Goal: Use online tool/utility: Utilize a website feature to perform a specific function

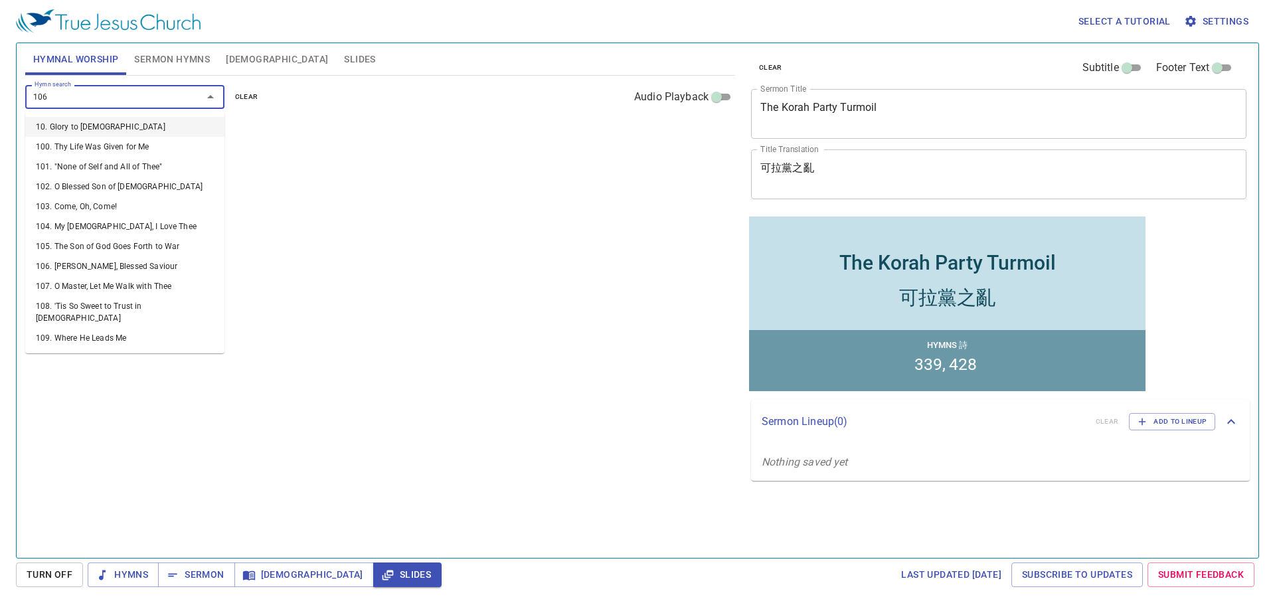
type input "106. Jesus, Blessed Saviour"
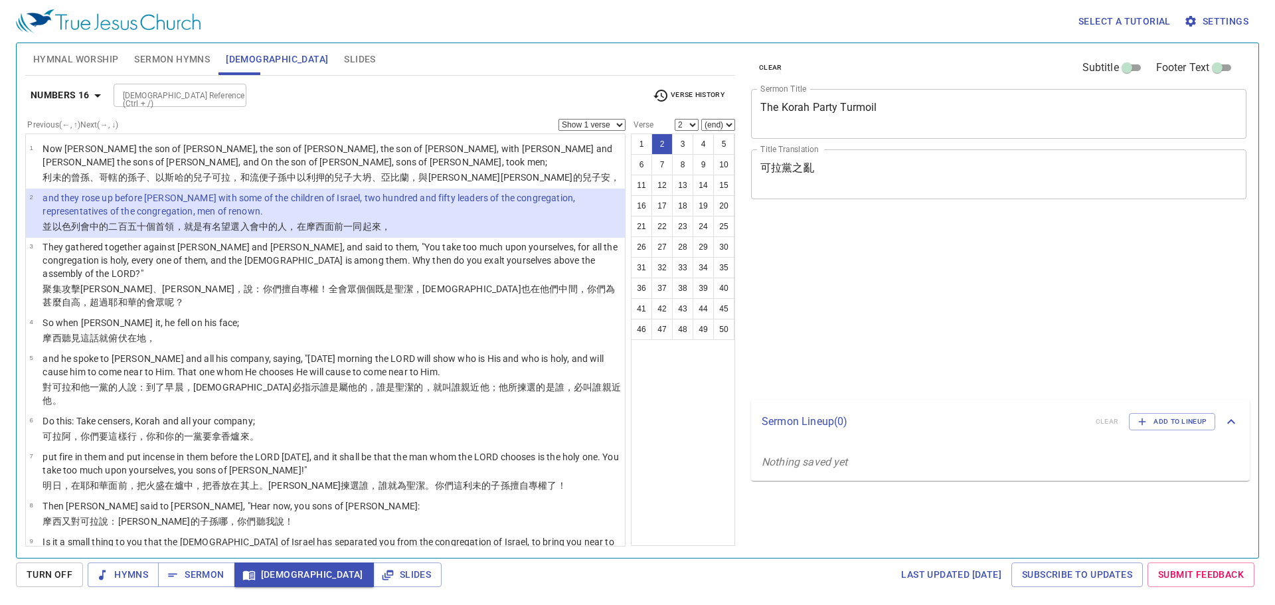
select select "2"
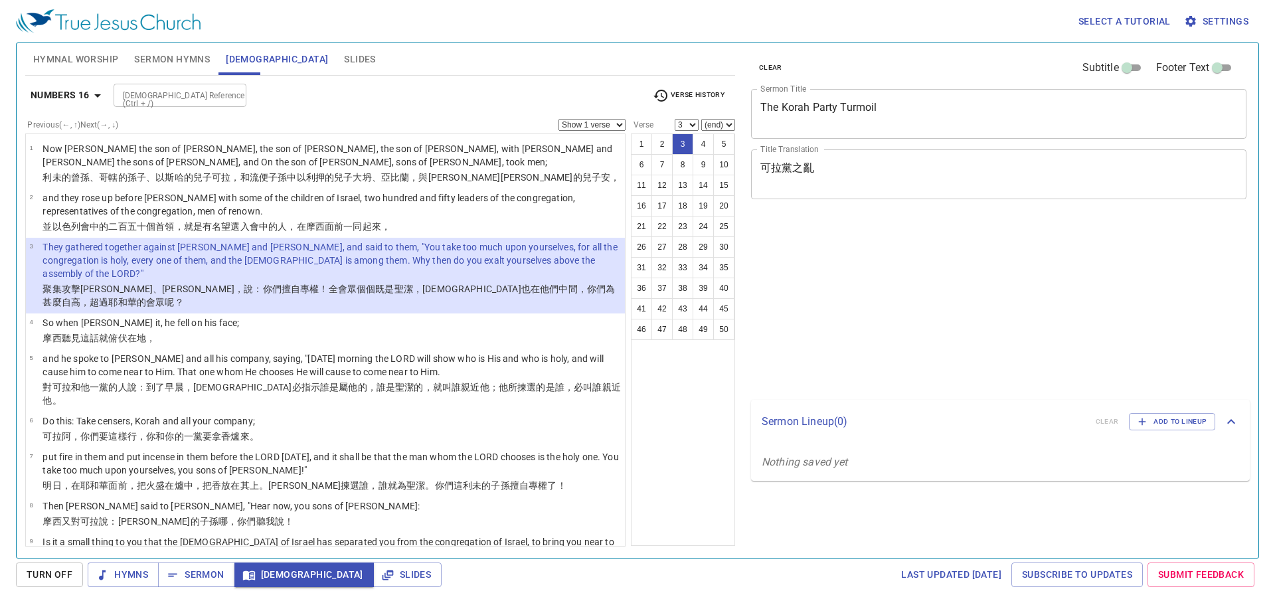
select select "3"
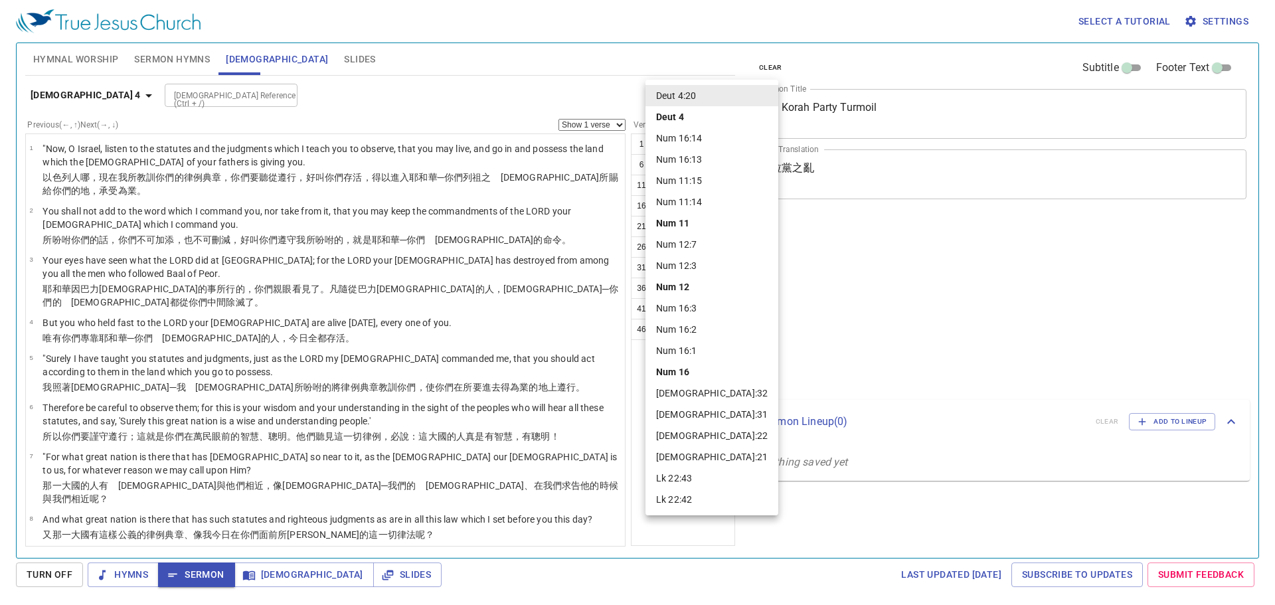
select select "20"
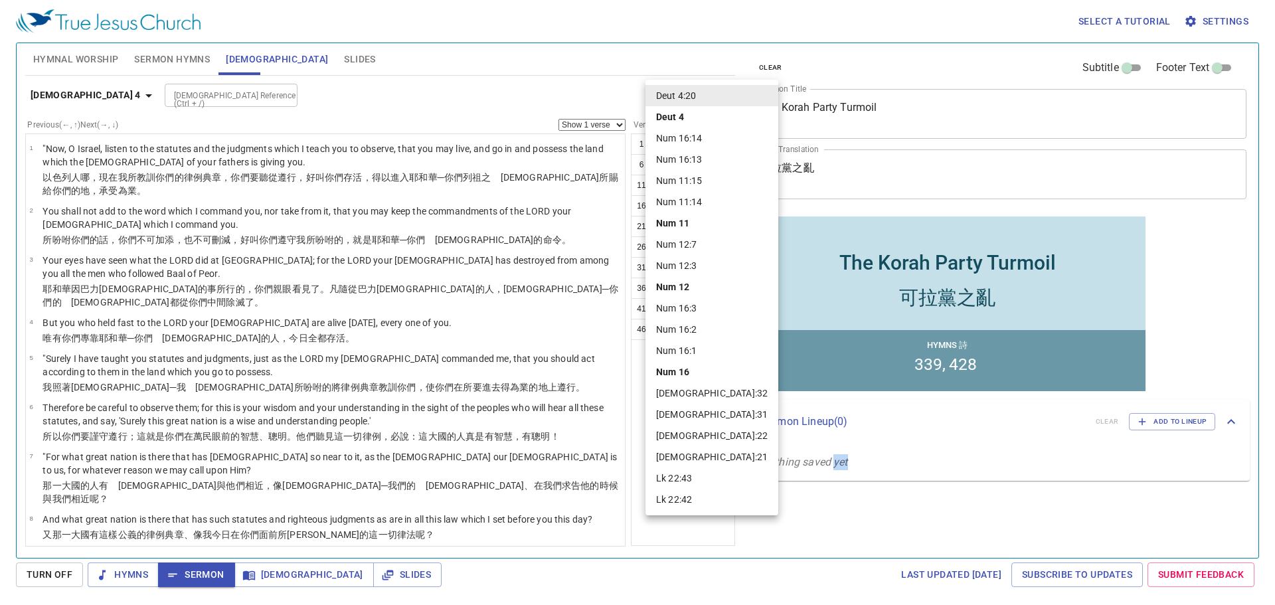
scroll to position [672, 0]
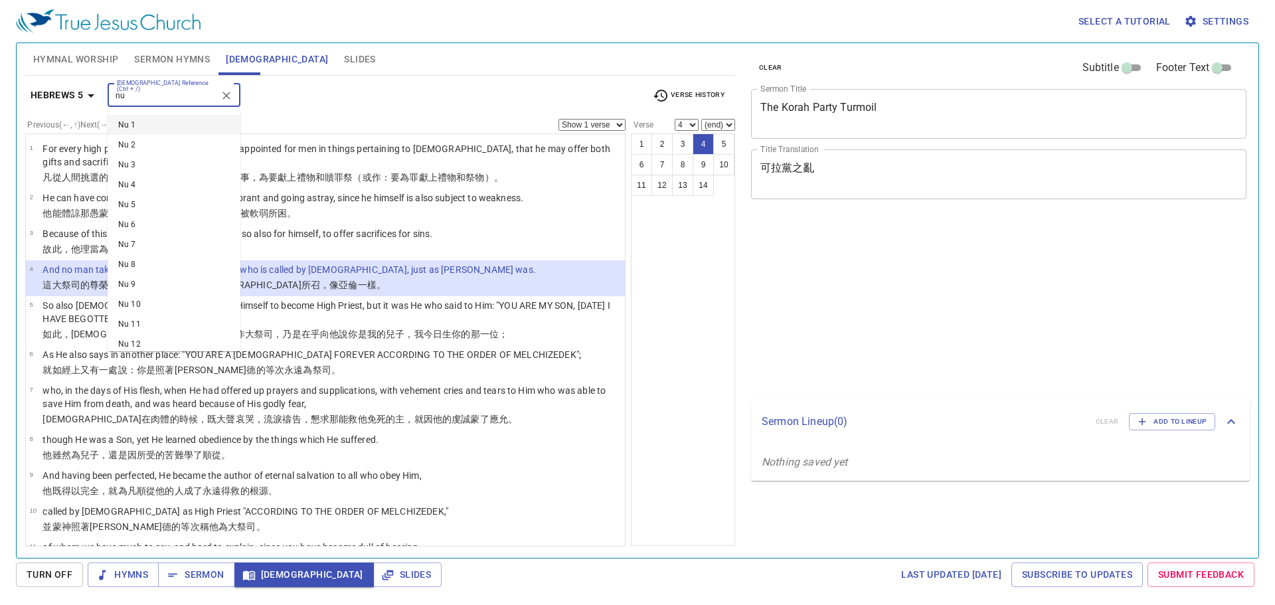
select select "4"
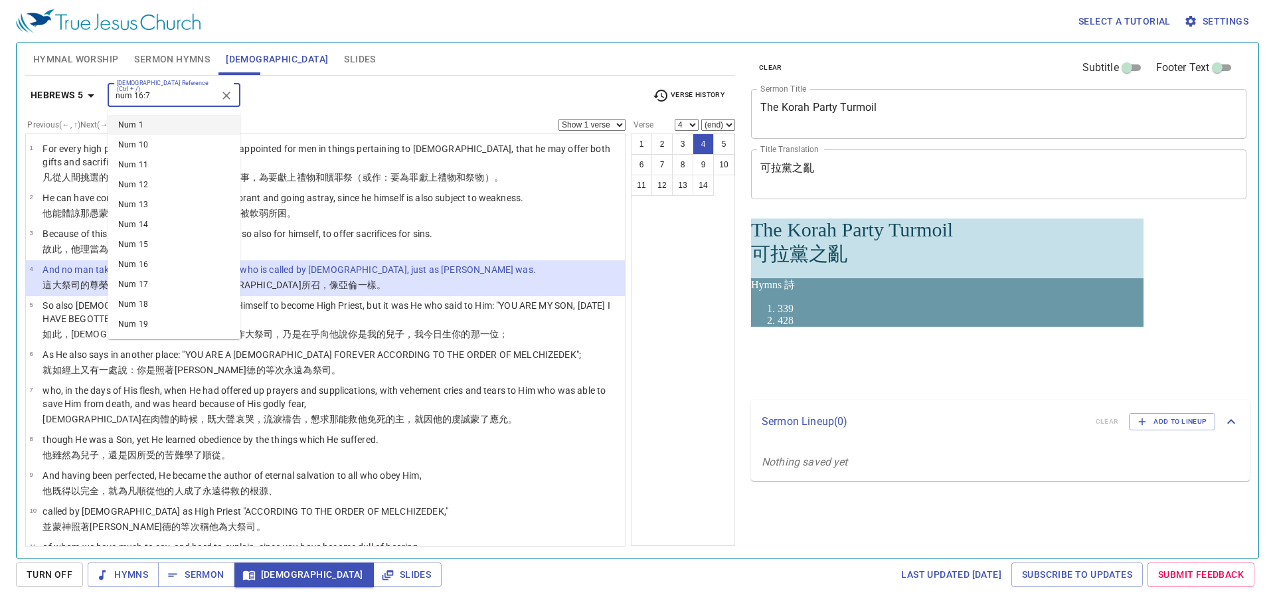
type input "num 16:7"
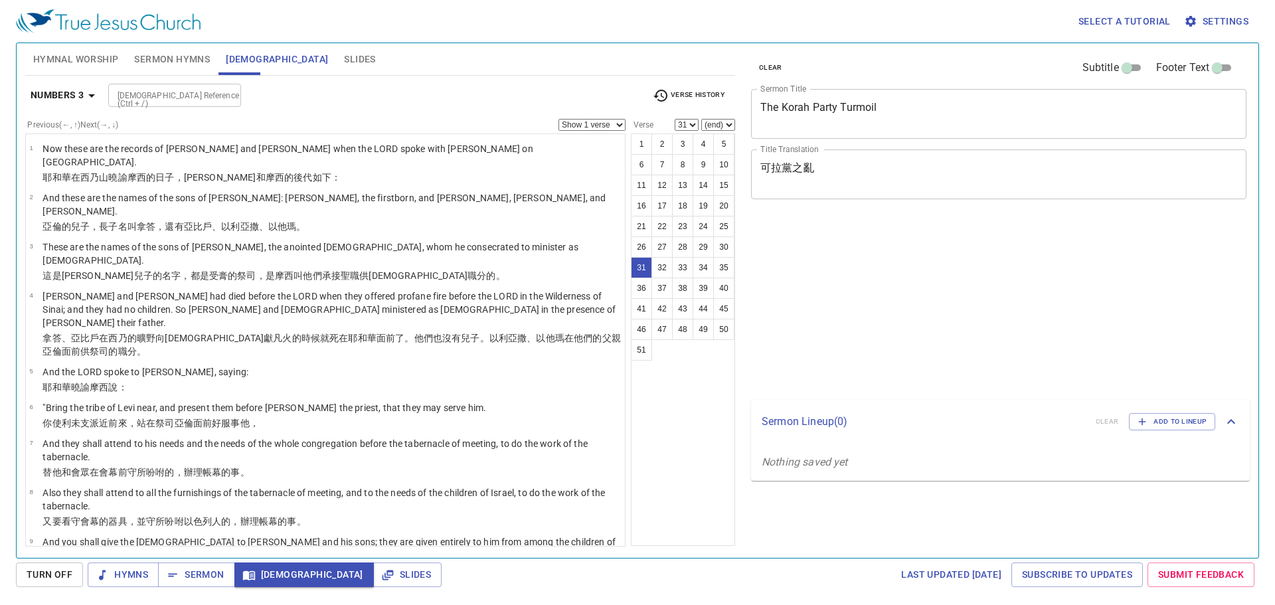
select select "31"
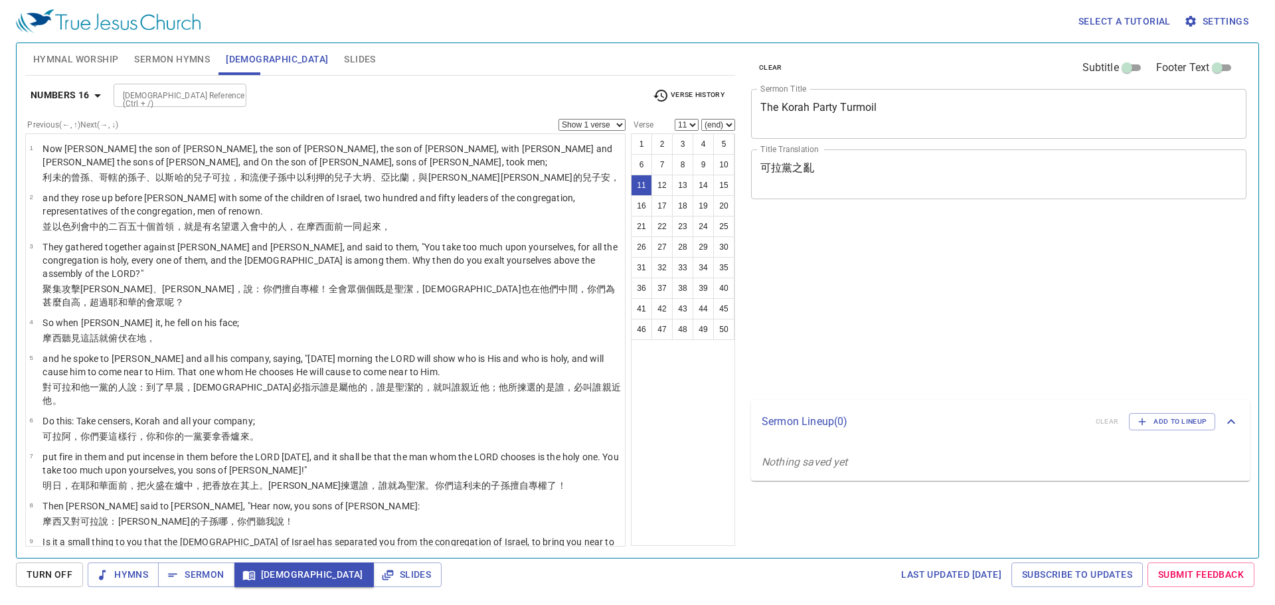
select select "11"
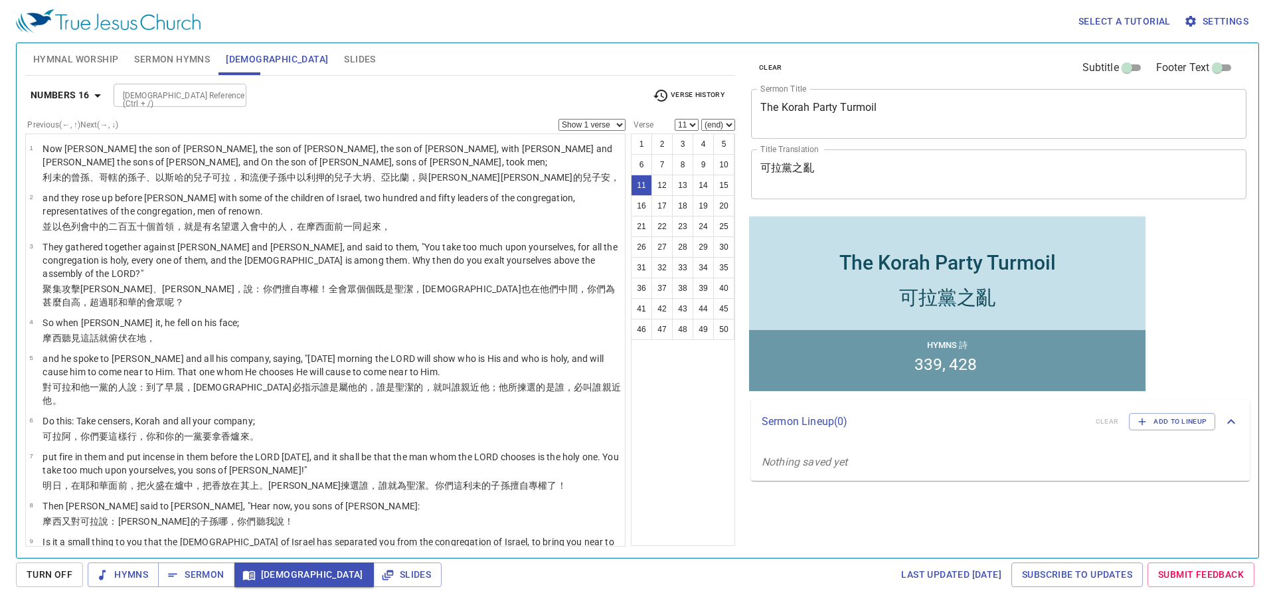
scroll to position [227, 0]
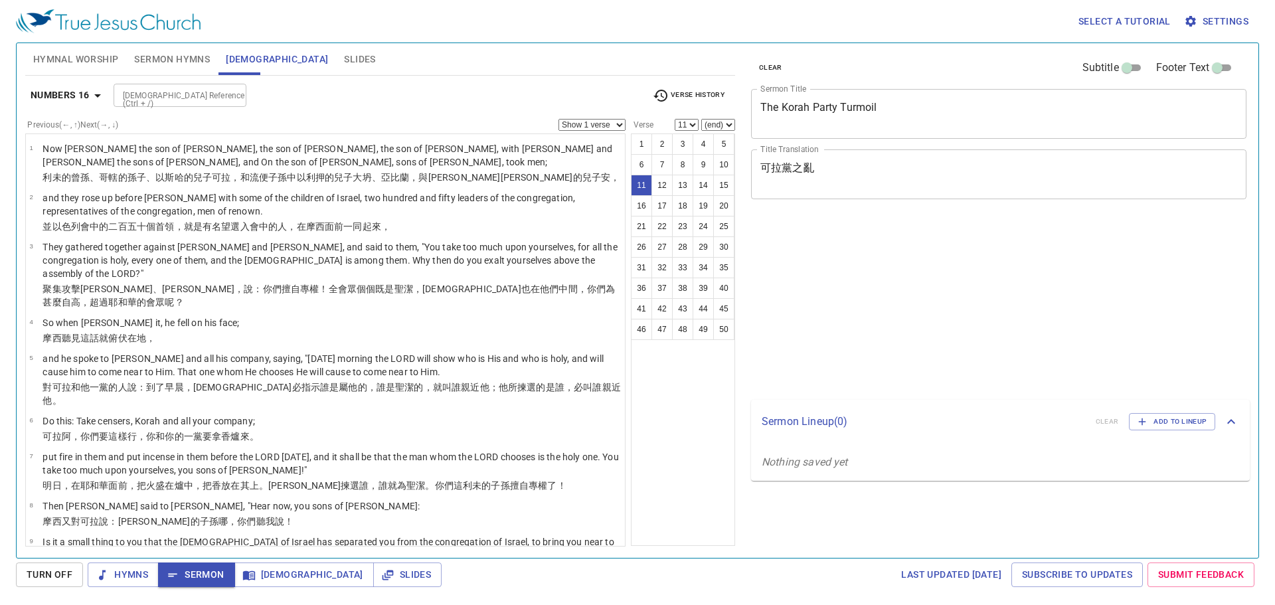
select select "11"
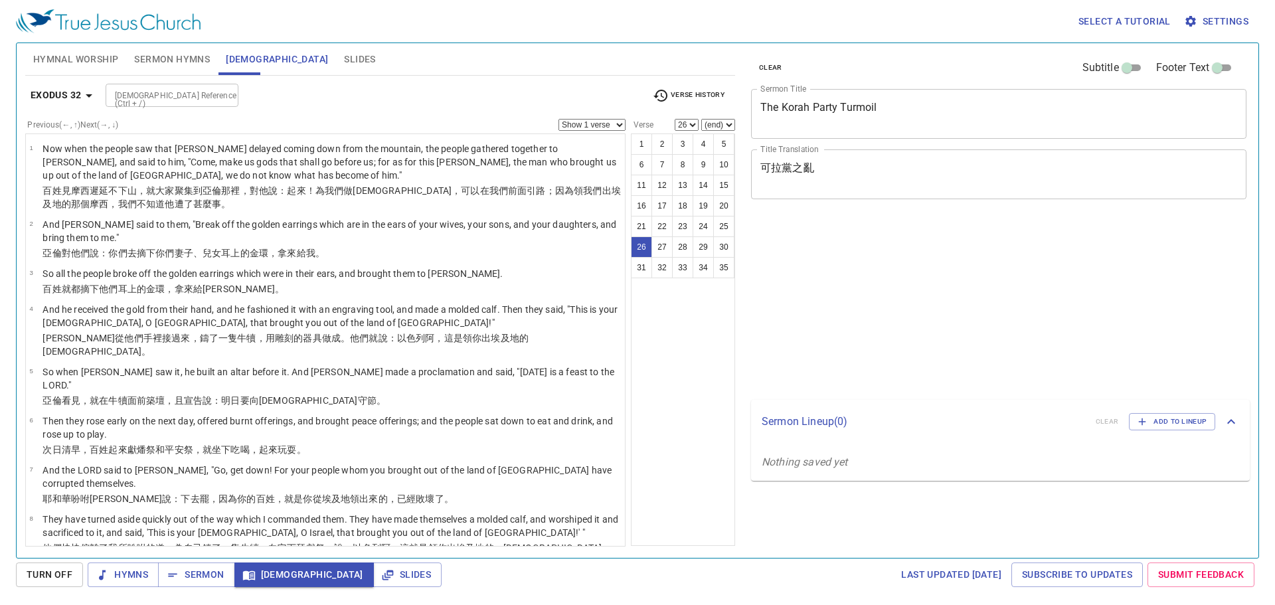
select select "26"
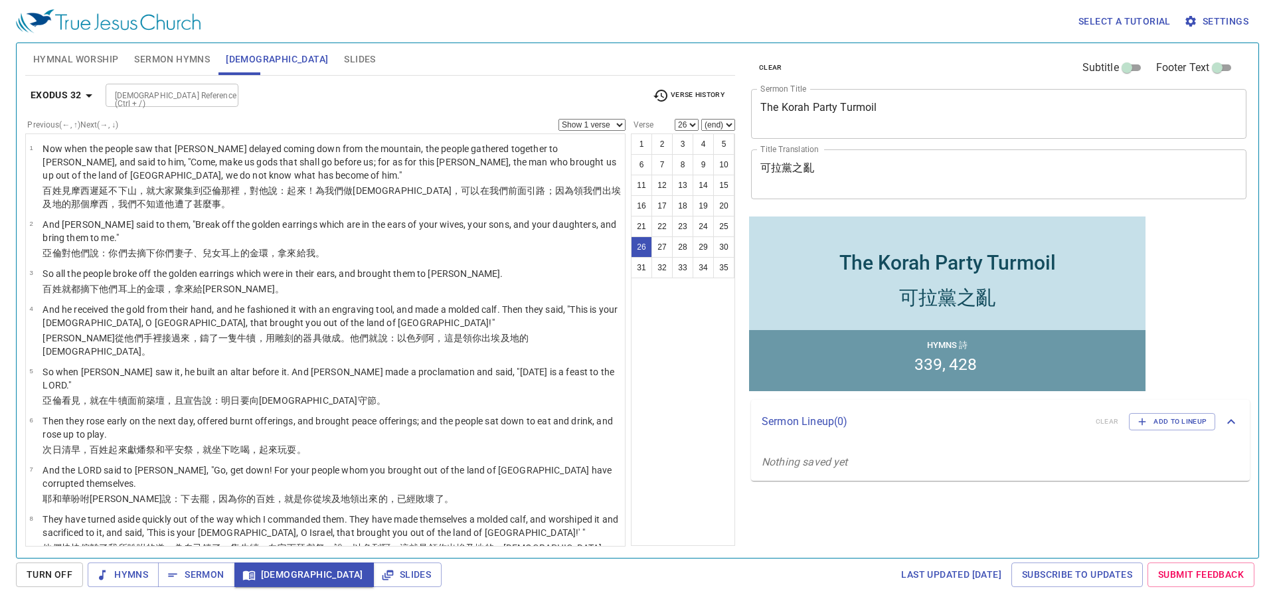
scroll to position [1001, 0]
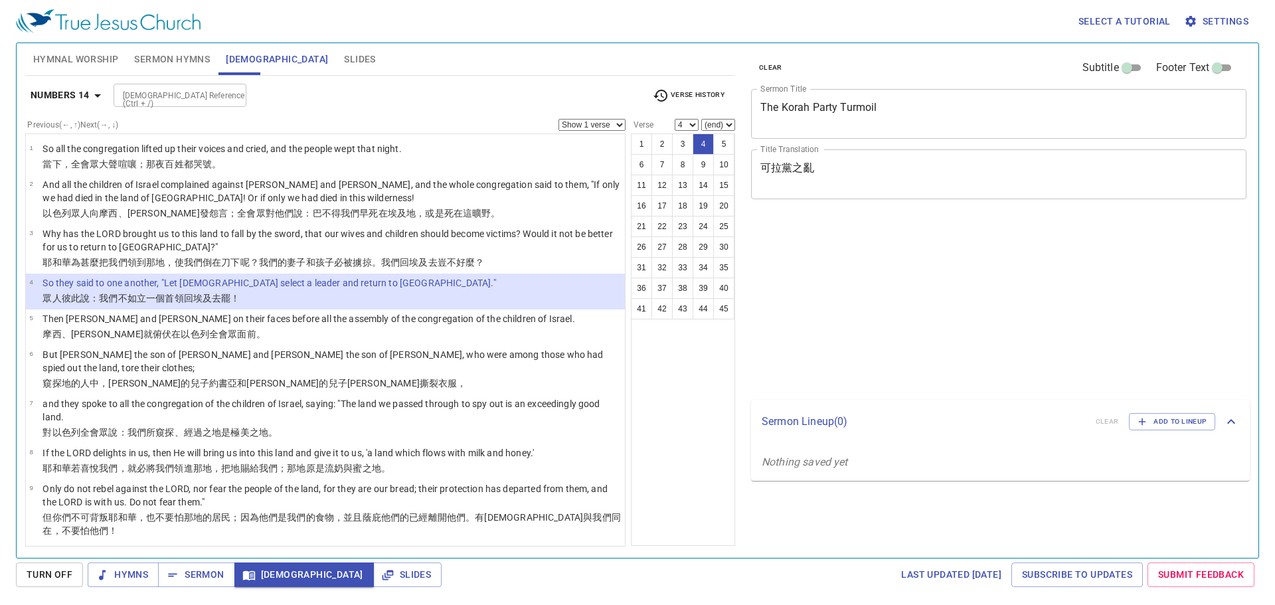
select select "4"
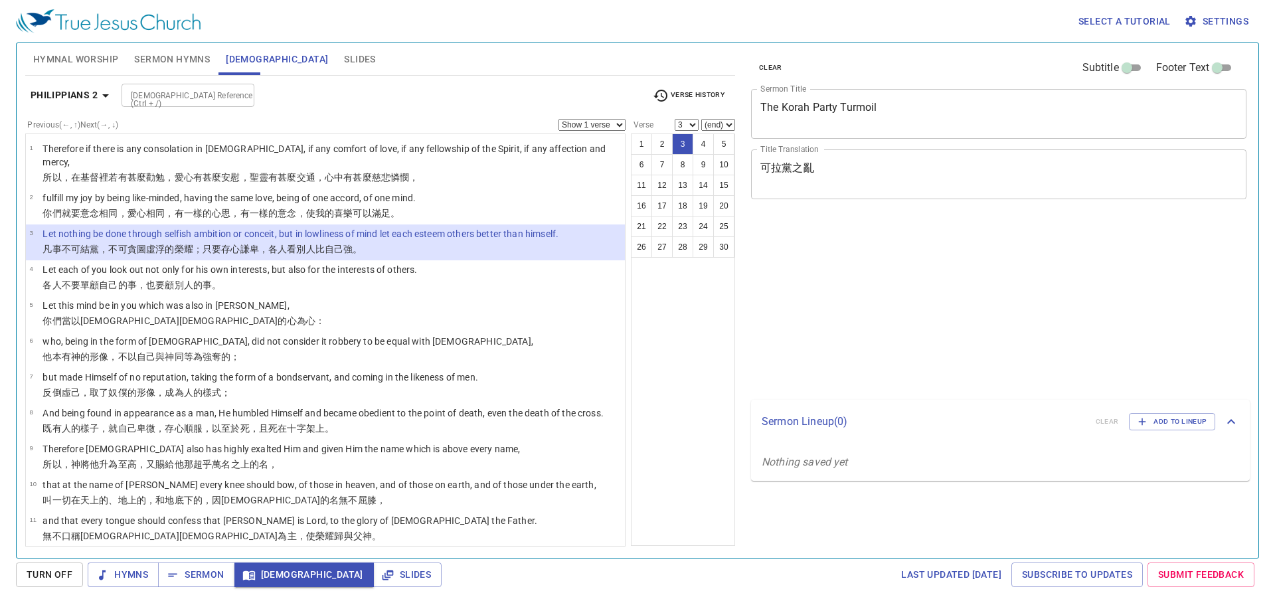
select select "3"
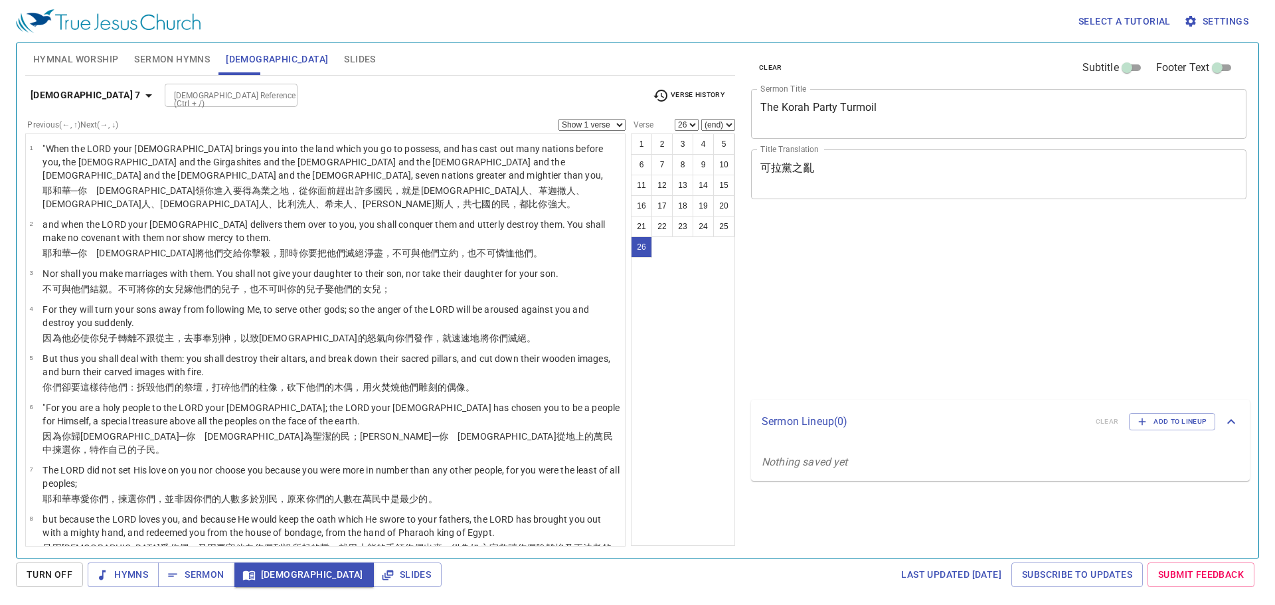
select select "26"
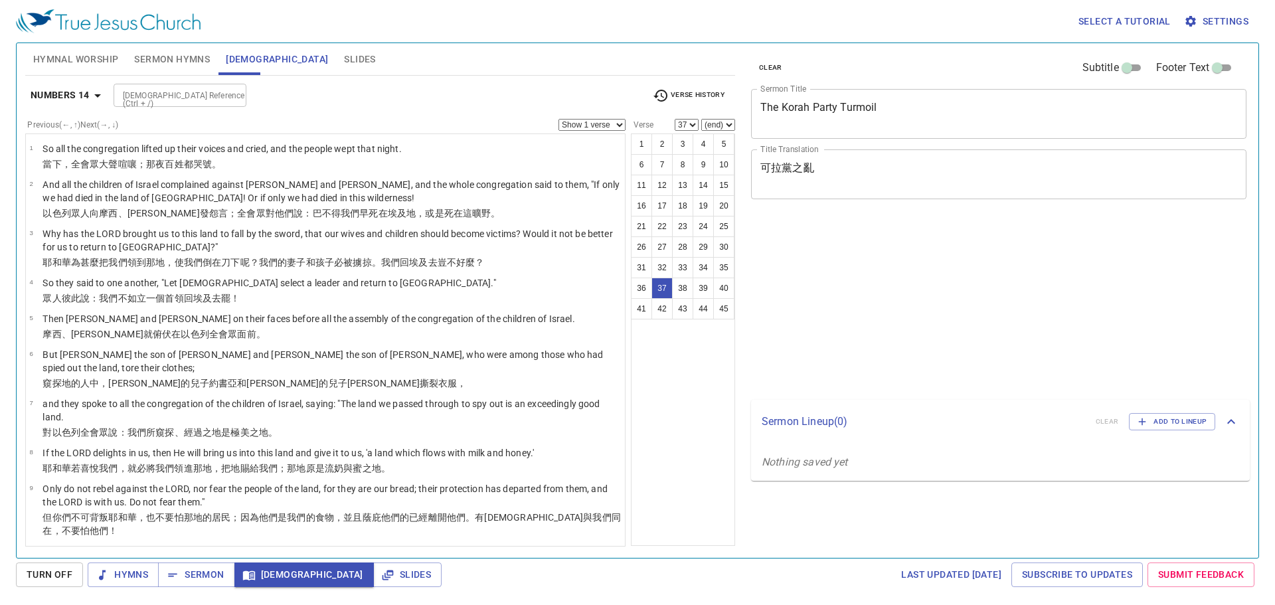
select select "37"
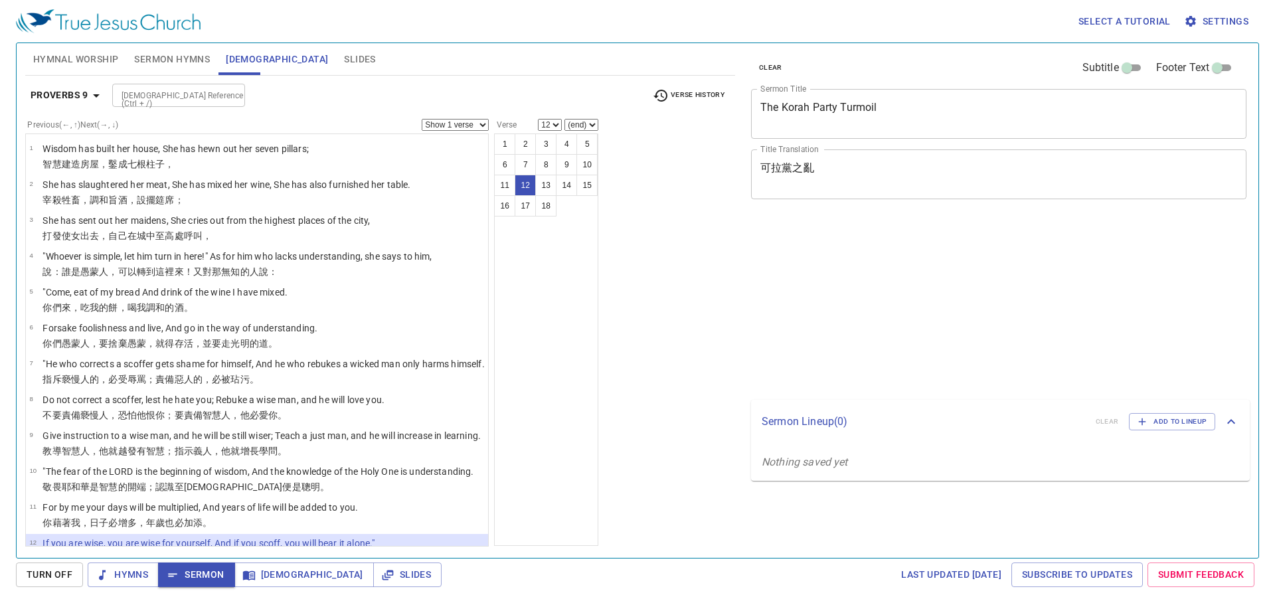
select select "12"
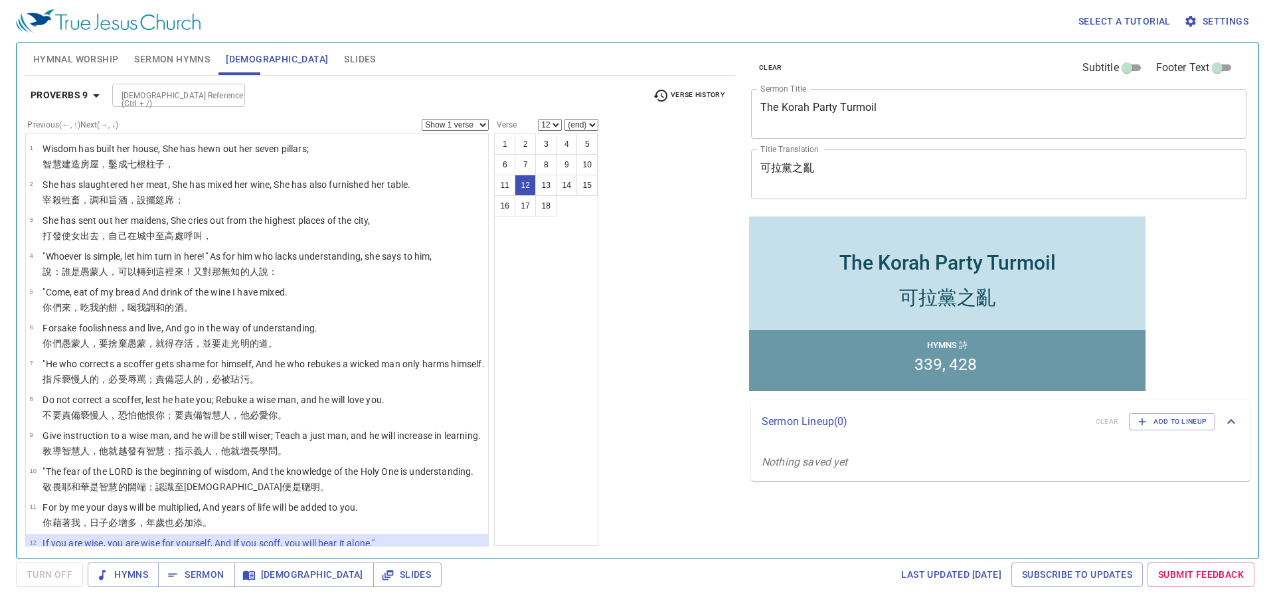
scroll to position [244, 0]
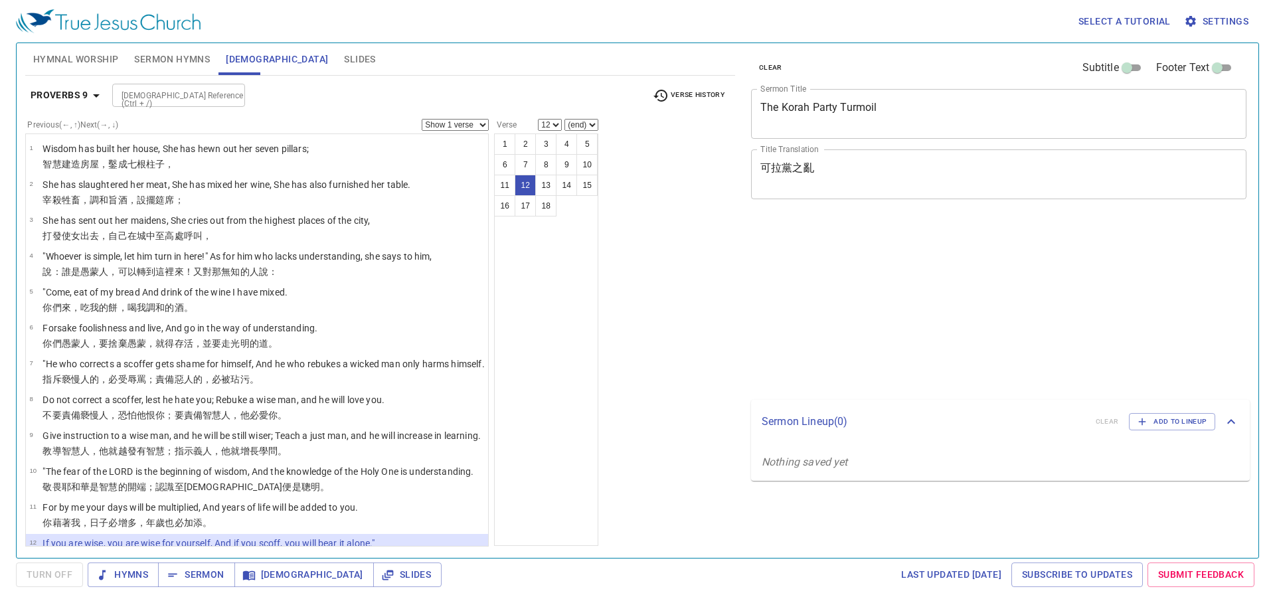
select select "12"
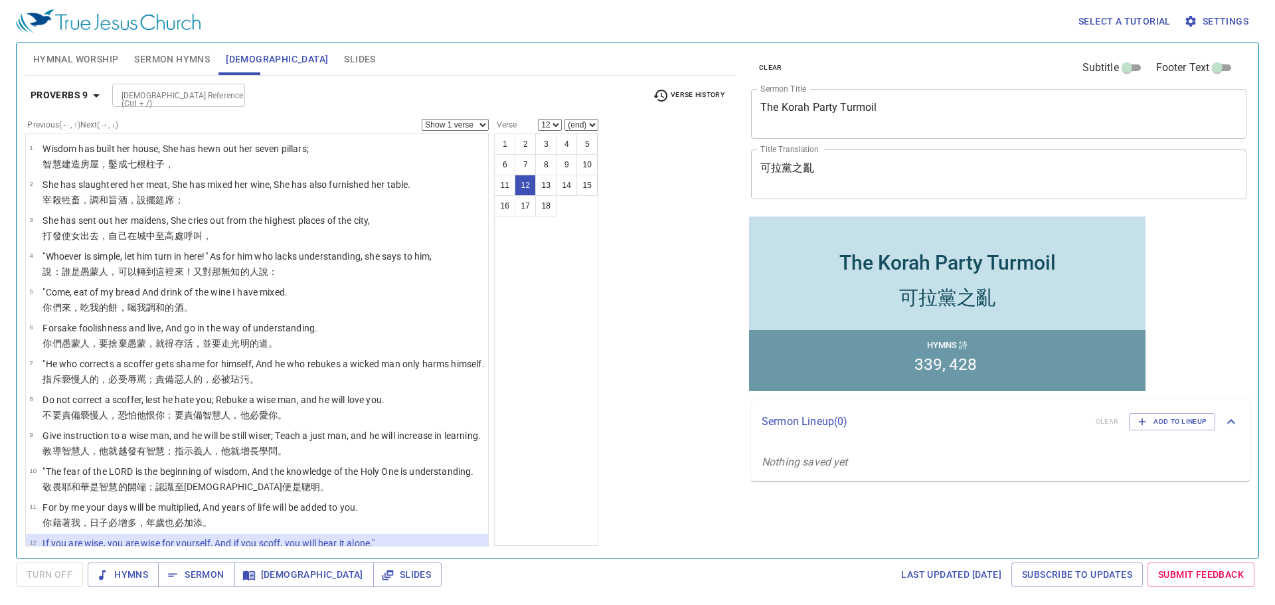
scroll to position [244, 0]
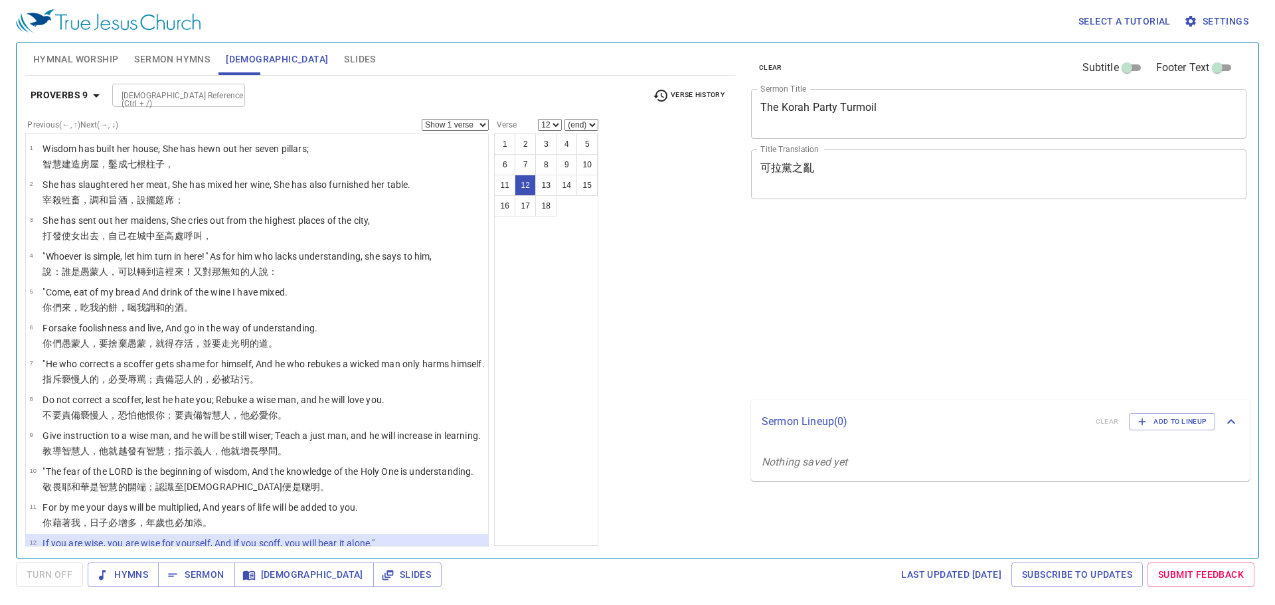
select select "12"
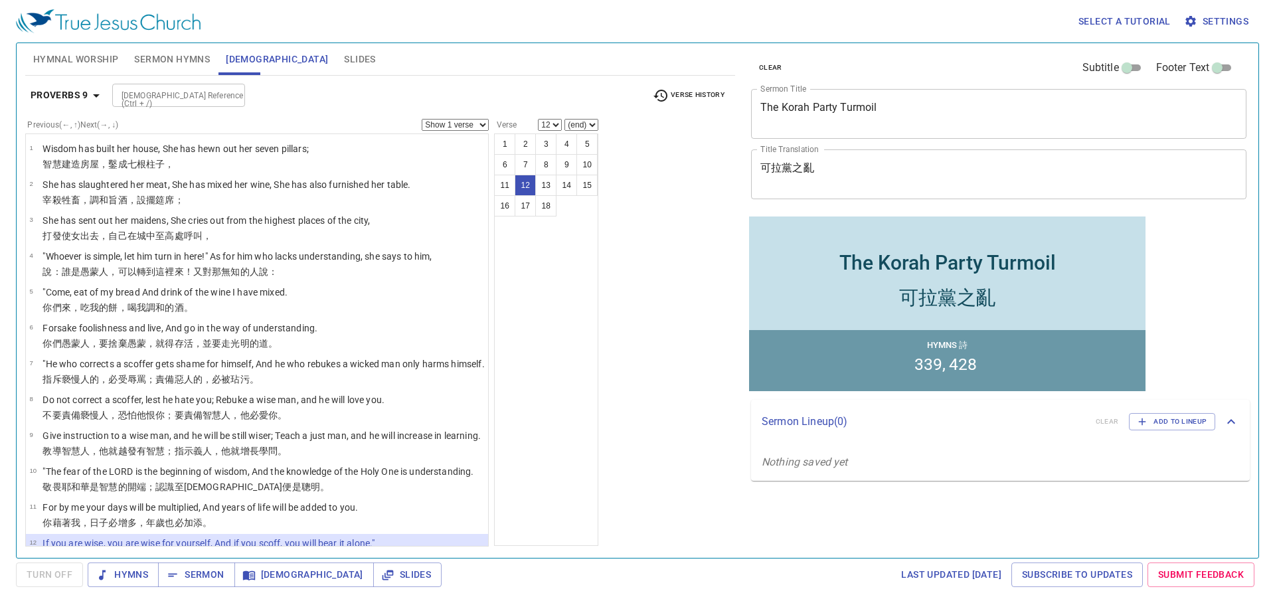
scroll to position [244, 0]
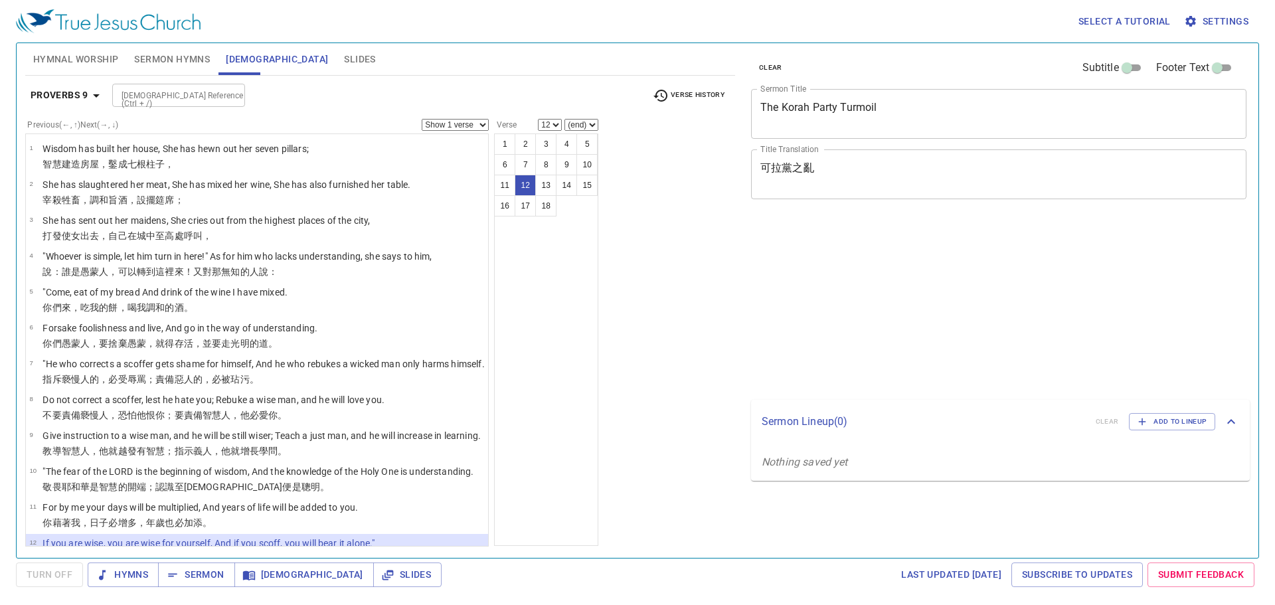
select select "12"
